Goal: Find specific page/section: Find specific page/section

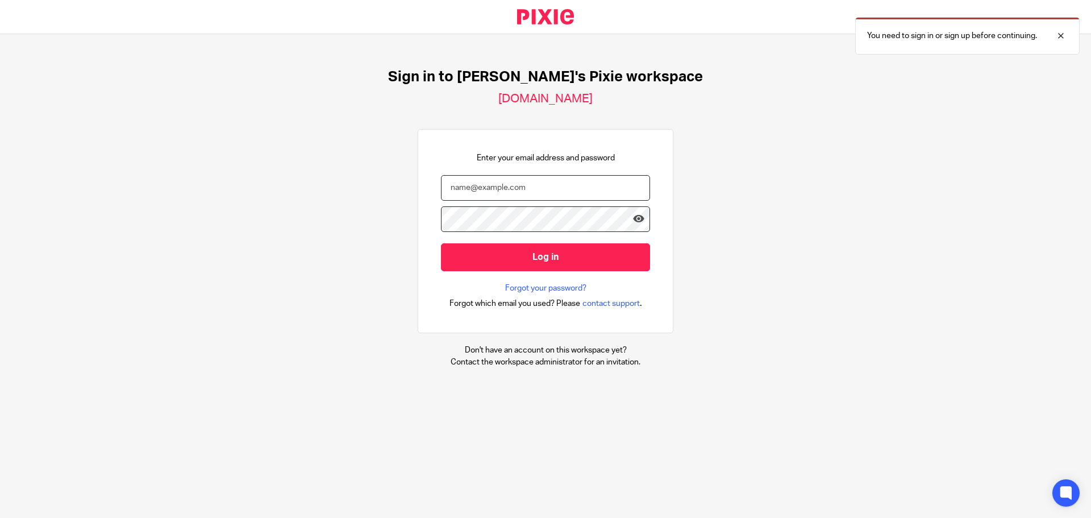
type input "[PERSON_NAME][EMAIL_ADDRESS][DOMAIN_NAME]"
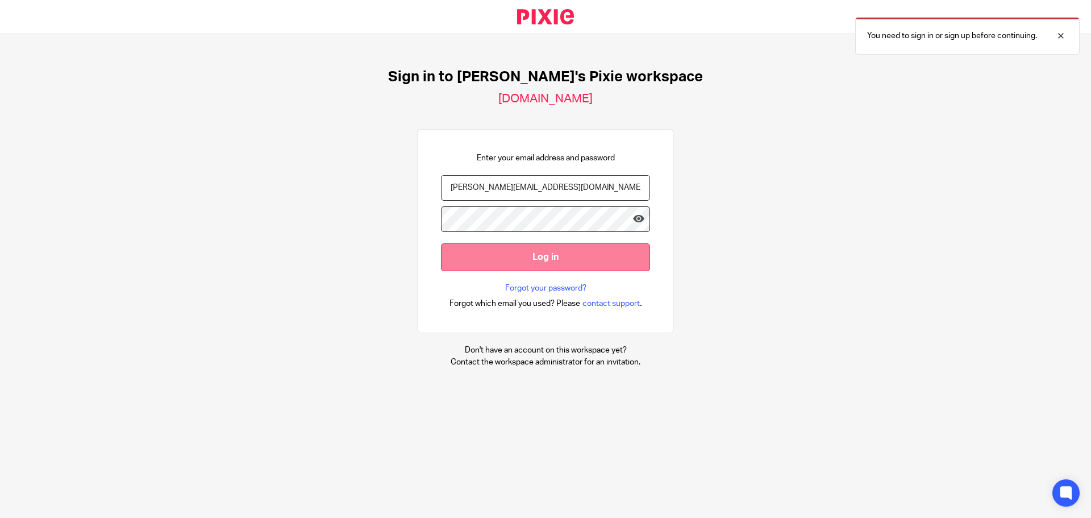
click at [503, 255] on input "Log in" at bounding box center [545, 257] width 209 height 28
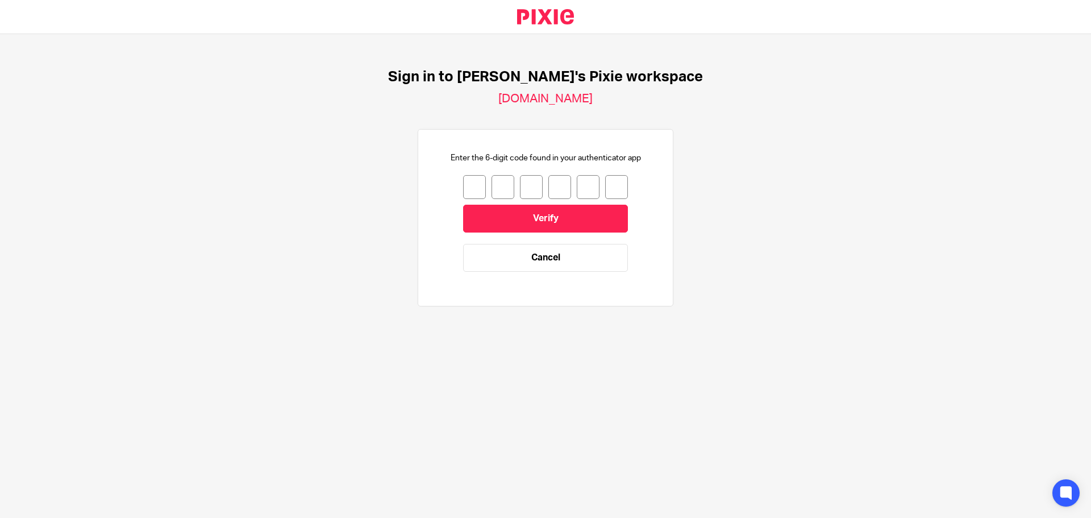
click at [463, 185] on input "number" at bounding box center [474, 187] width 23 height 24
type input "4"
type input "0"
type input "9"
type input "1"
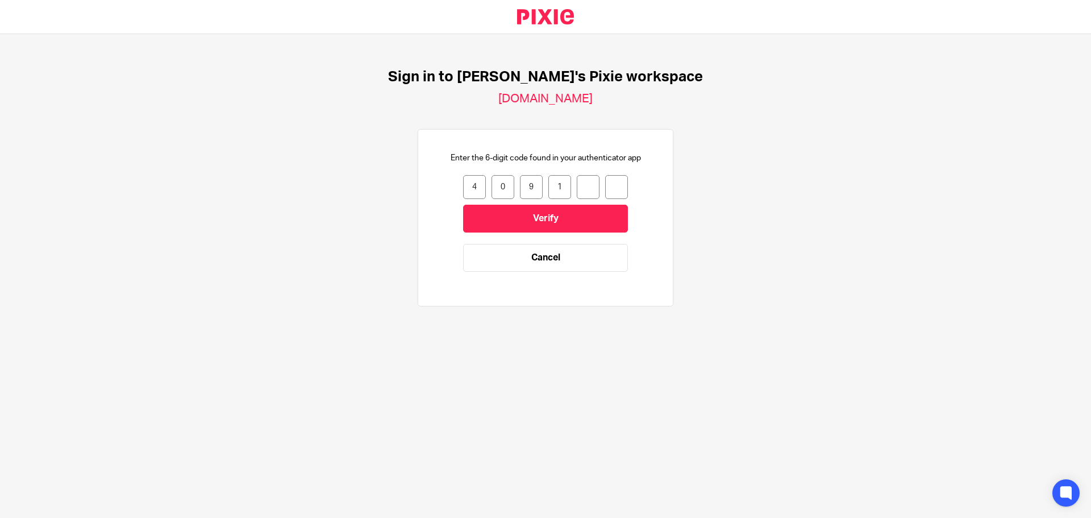
type input "9"
type input "4"
click at [498, 218] on input "Verify" at bounding box center [545, 219] width 165 height 28
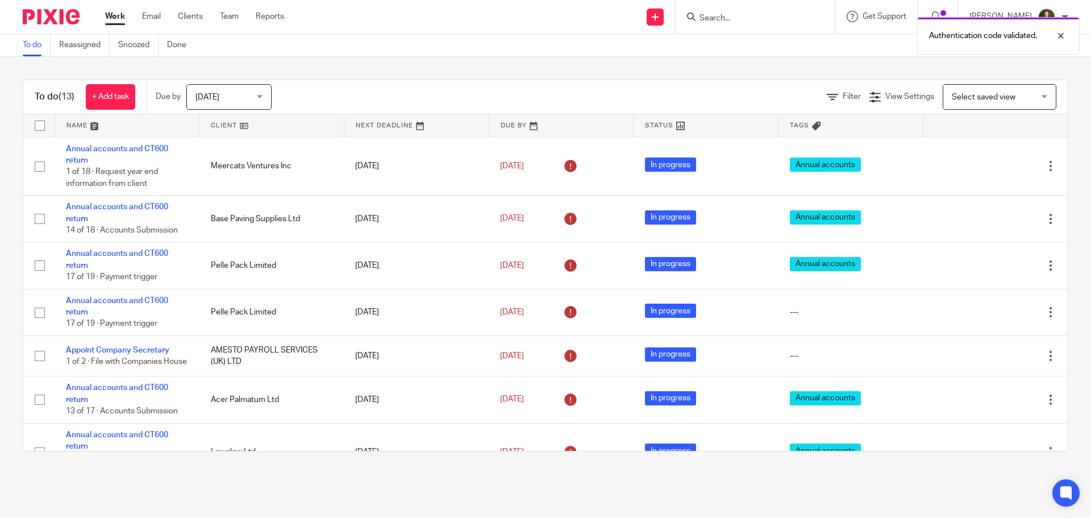
click at [744, 19] on div "Authentication code validated." at bounding box center [813, 32] width 534 height 43
click at [720, 14] on div "Authentication code validated." at bounding box center [813, 32] width 534 height 43
click at [1063, 34] on div at bounding box center [1052, 36] width 31 height 14
click at [739, 18] on input "Search" at bounding box center [749, 19] width 102 height 10
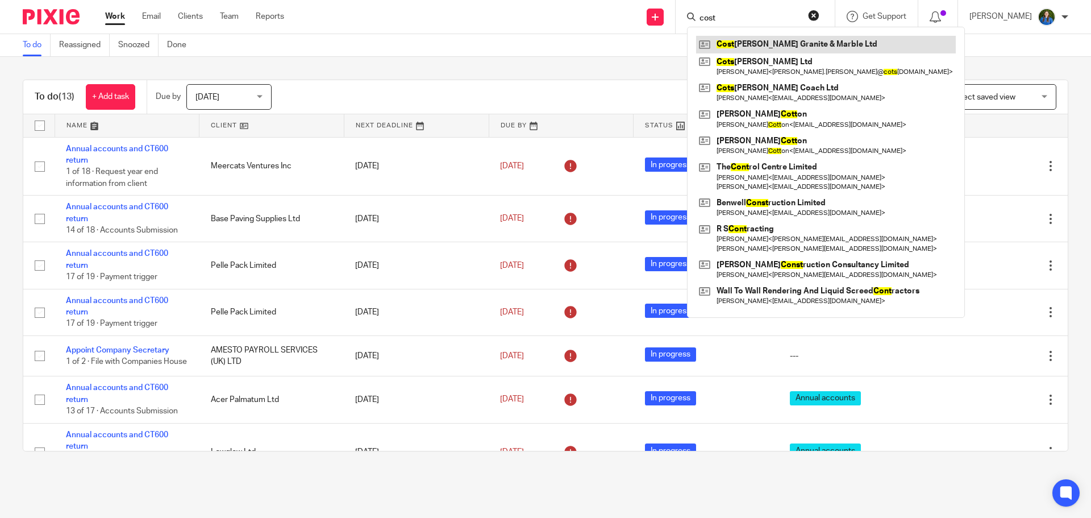
type input "cost"
click at [798, 47] on link at bounding box center [826, 44] width 260 height 17
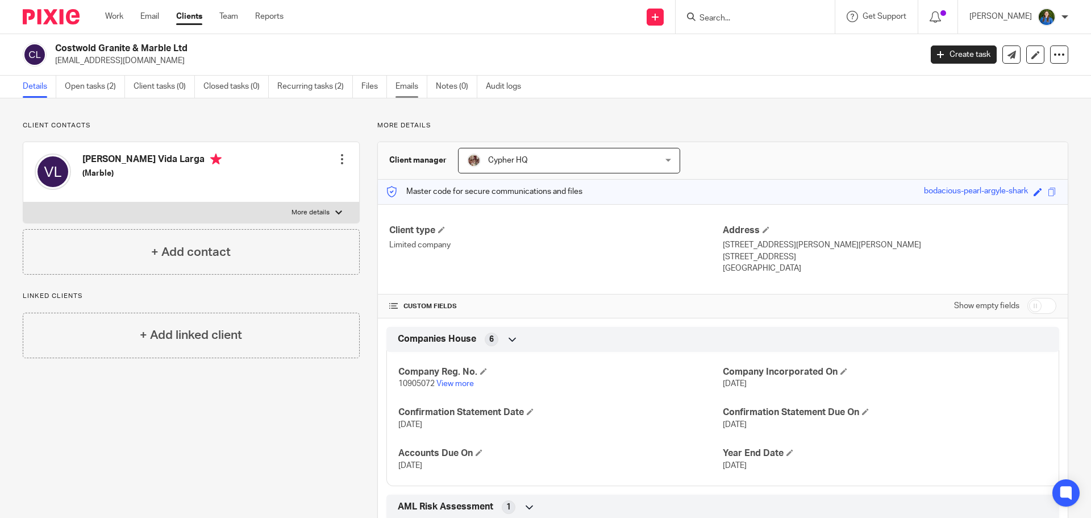
click at [419, 89] on link "Emails" at bounding box center [412, 87] width 32 height 22
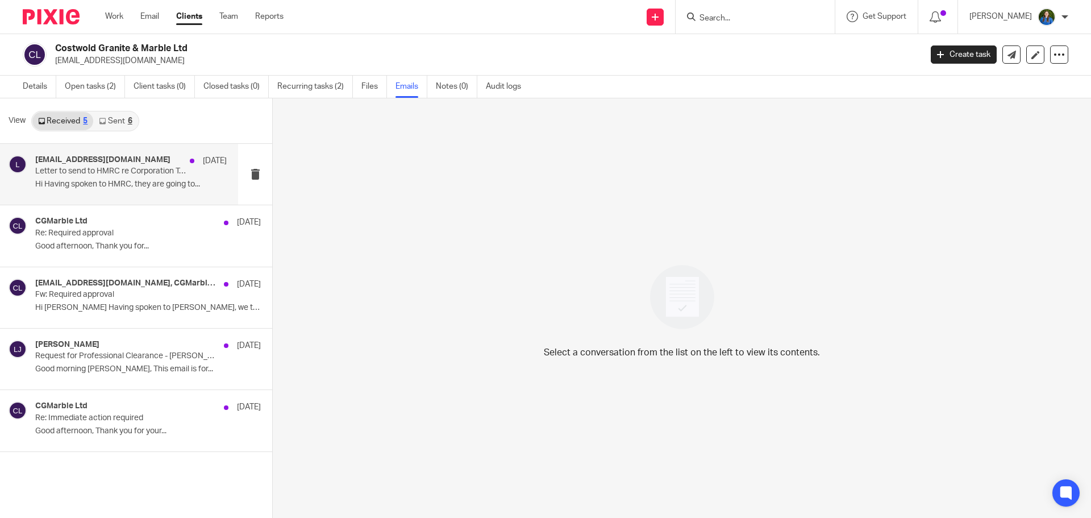
click at [72, 189] on p "Hi Having spoken to HMRC, they are going to..." at bounding box center [131, 185] width 192 height 10
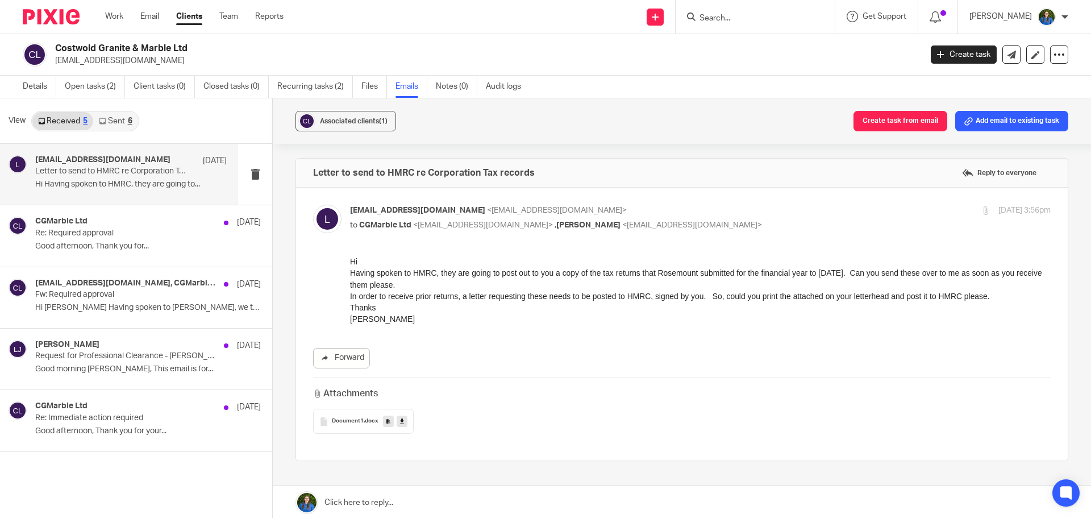
click at [109, 112] on link "Sent 6" at bounding box center [115, 121] width 44 height 18
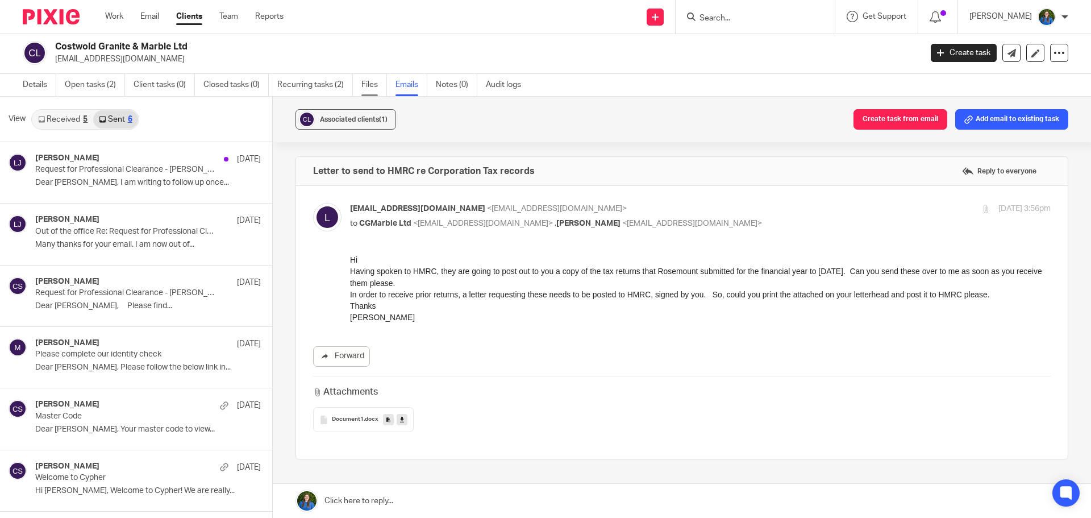
click at [377, 84] on link "Files" at bounding box center [374, 85] width 26 height 22
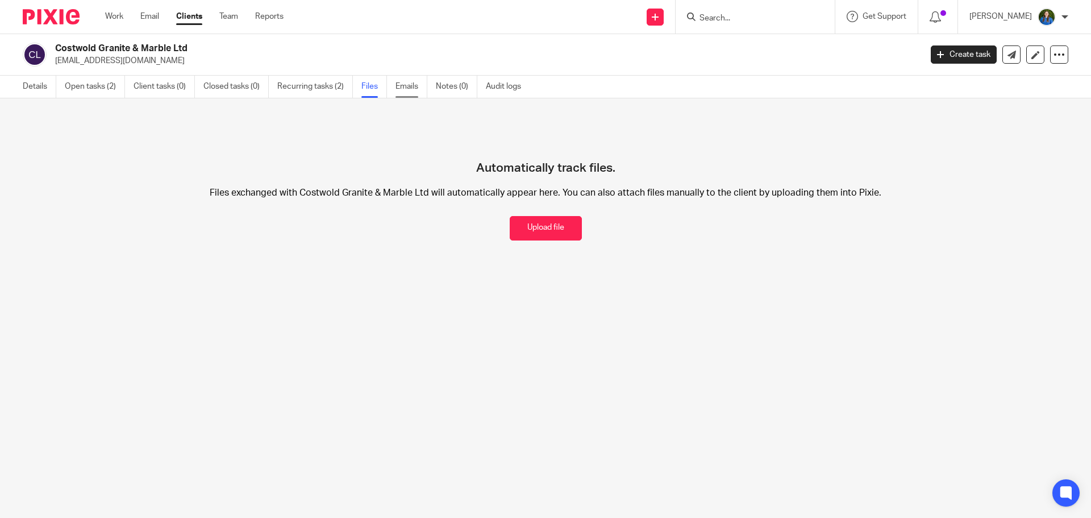
click at [411, 79] on link "Emails" at bounding box center [412, 87] width 32 height 22
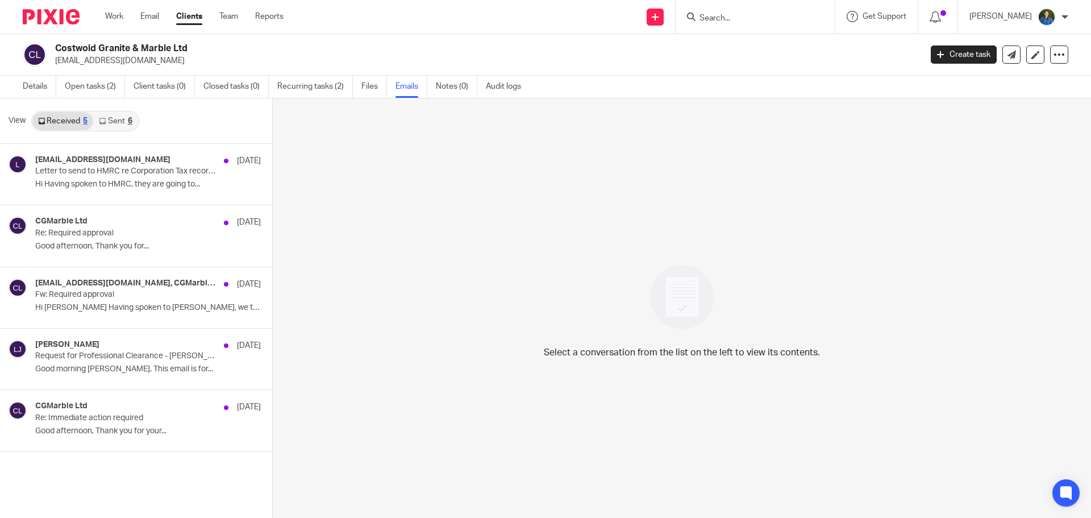
drag, startPoint x: 56, startPoint y: 47, endPoint x: 187, endPoint y: 48, distance: 130.7
click at [187, 48] on h2 "Costwold Granite & Marble Ltd" at bounding box center [398, 49] width 687 height 12
copy h2 "Costwold Granite & Marble Ltd"
